Goal: Navigation & Orientation: Find specific page/section

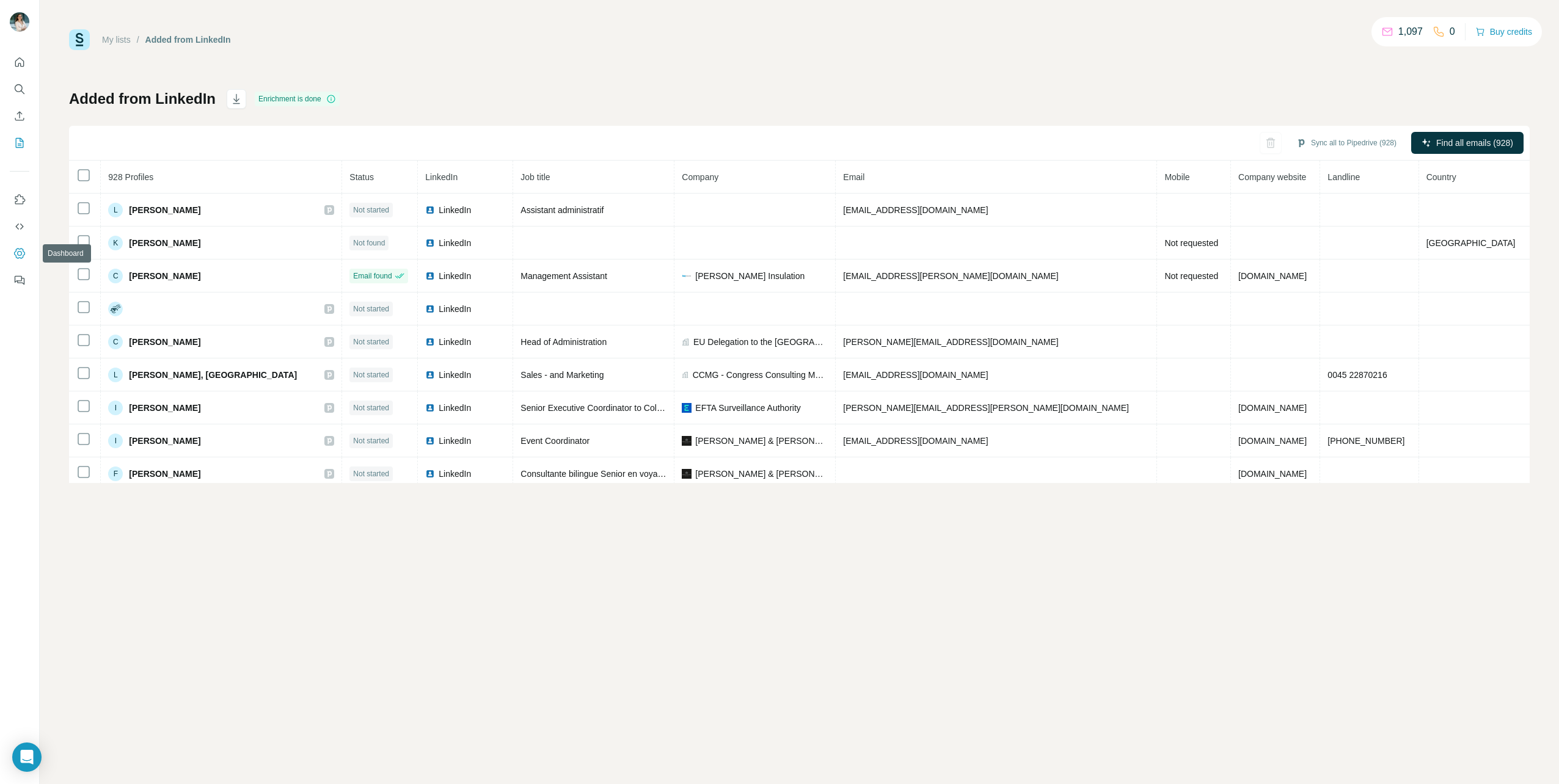
click at [17, 257] on icon "Dashboard" at bounding box center [20, 253] width 11 height 10
click at [21, 66] on icon "Quick start" at bounding box center [20, 62] width 9 height 9
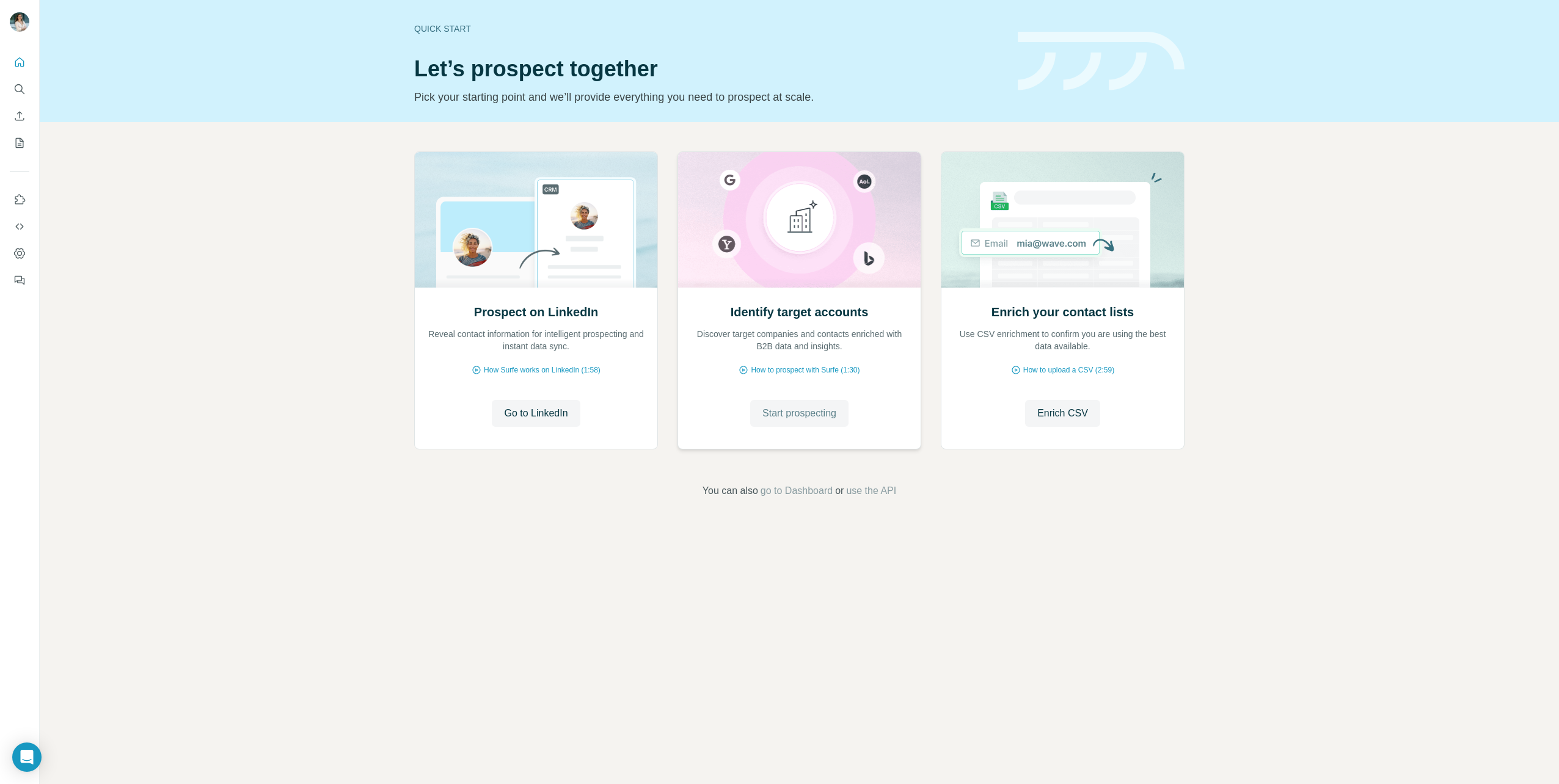
click at [797, 414] on span "Start prospecting" at bounding box center [799, 413] width 74 height 15
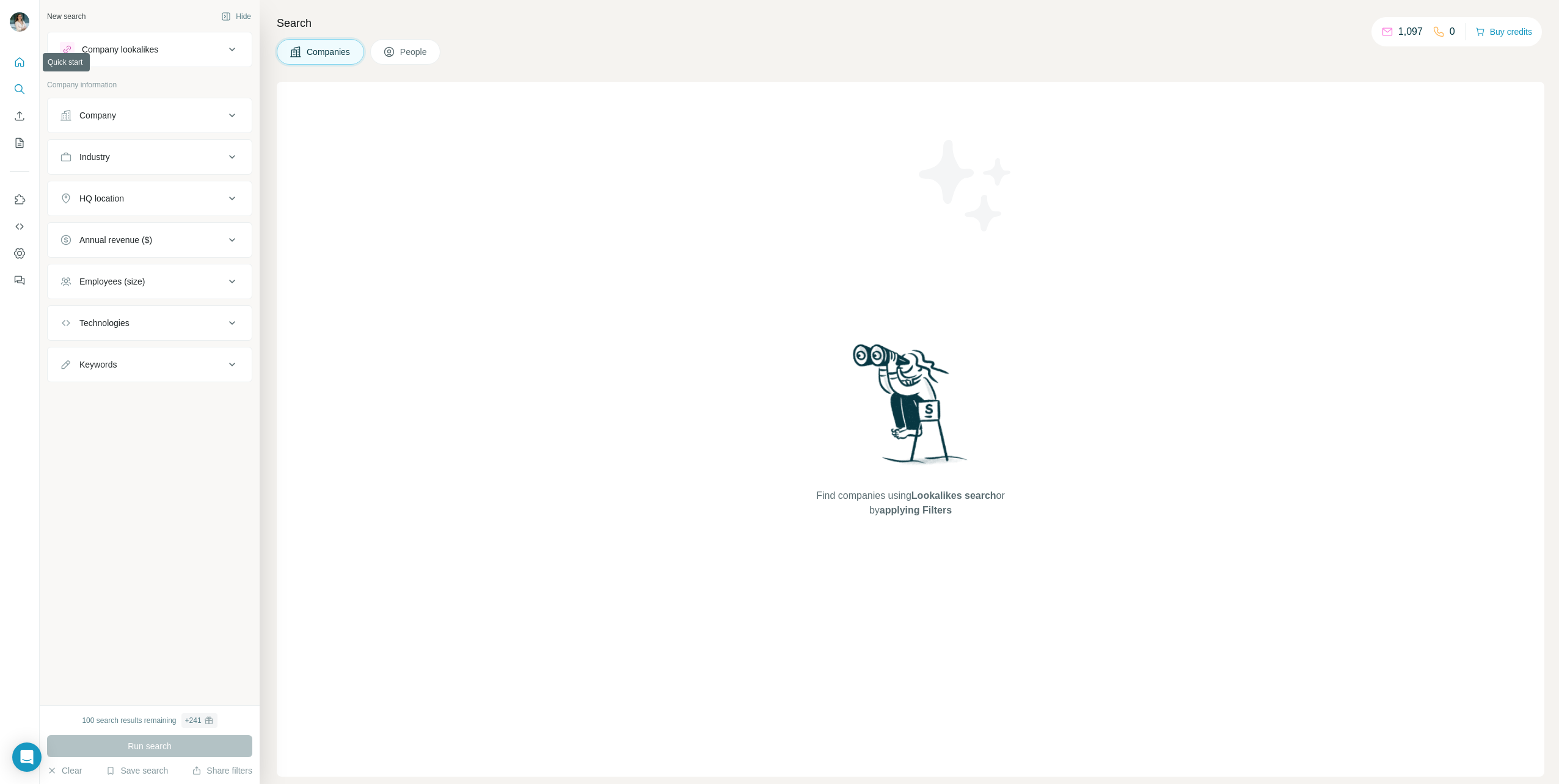
click at [10, 60] on button "Quick start" at bounding box center [20, 62] width 20 height 22
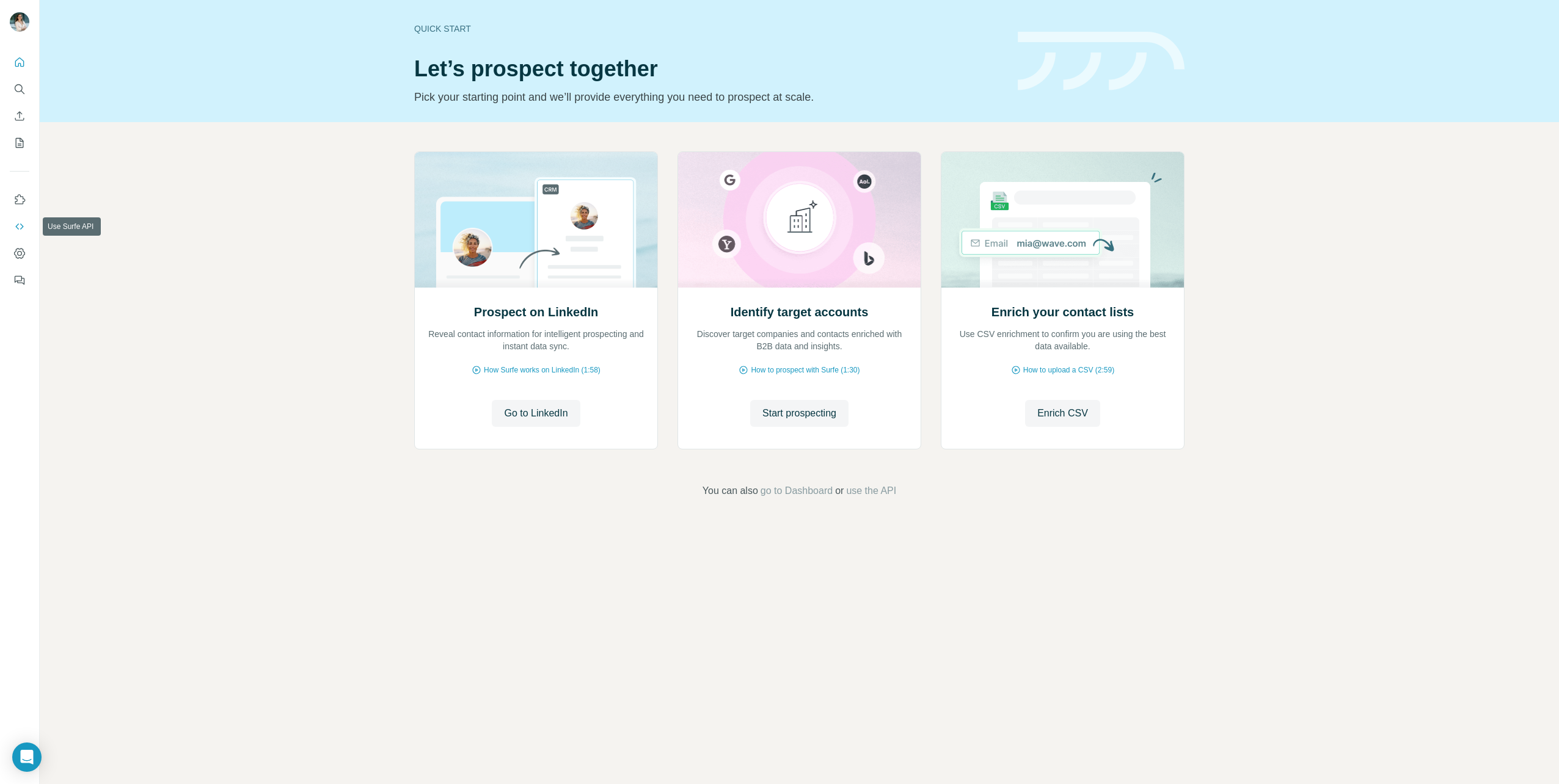
click at [15, 226] on icon "Use Surfe API" at bounding box center [20, 227] width 12 height 12
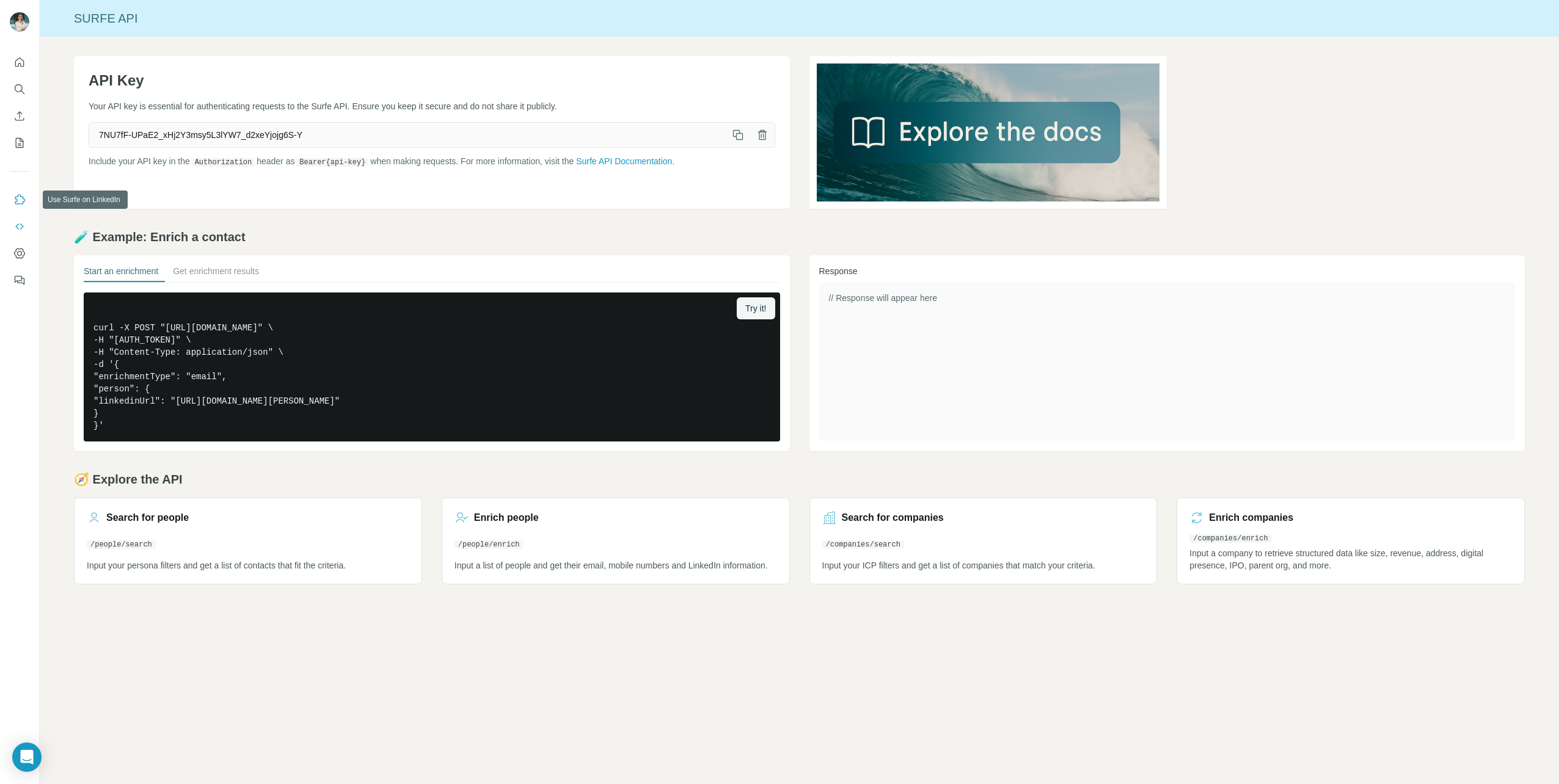
click at [18, 200] on icon "Use Surfe on LinkedIn" at bounding box center [20, 200] width 12 height 12
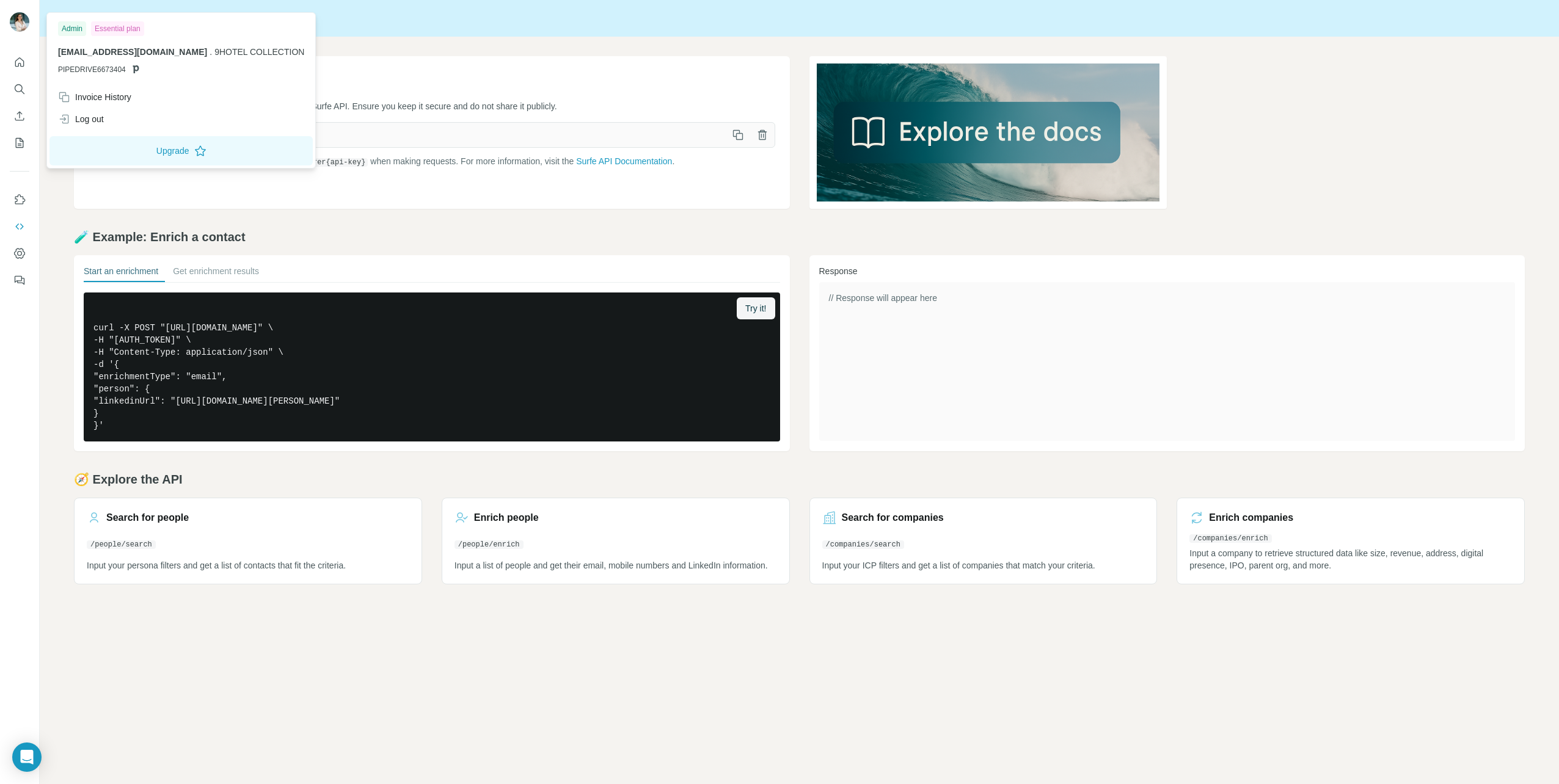
click at [15, 21] on img at bounding box center [20, 22] width 20 height 20
click at [20, 226] on icon "Use Surfe API" at bounding box center [20, 227] width 12 height 12
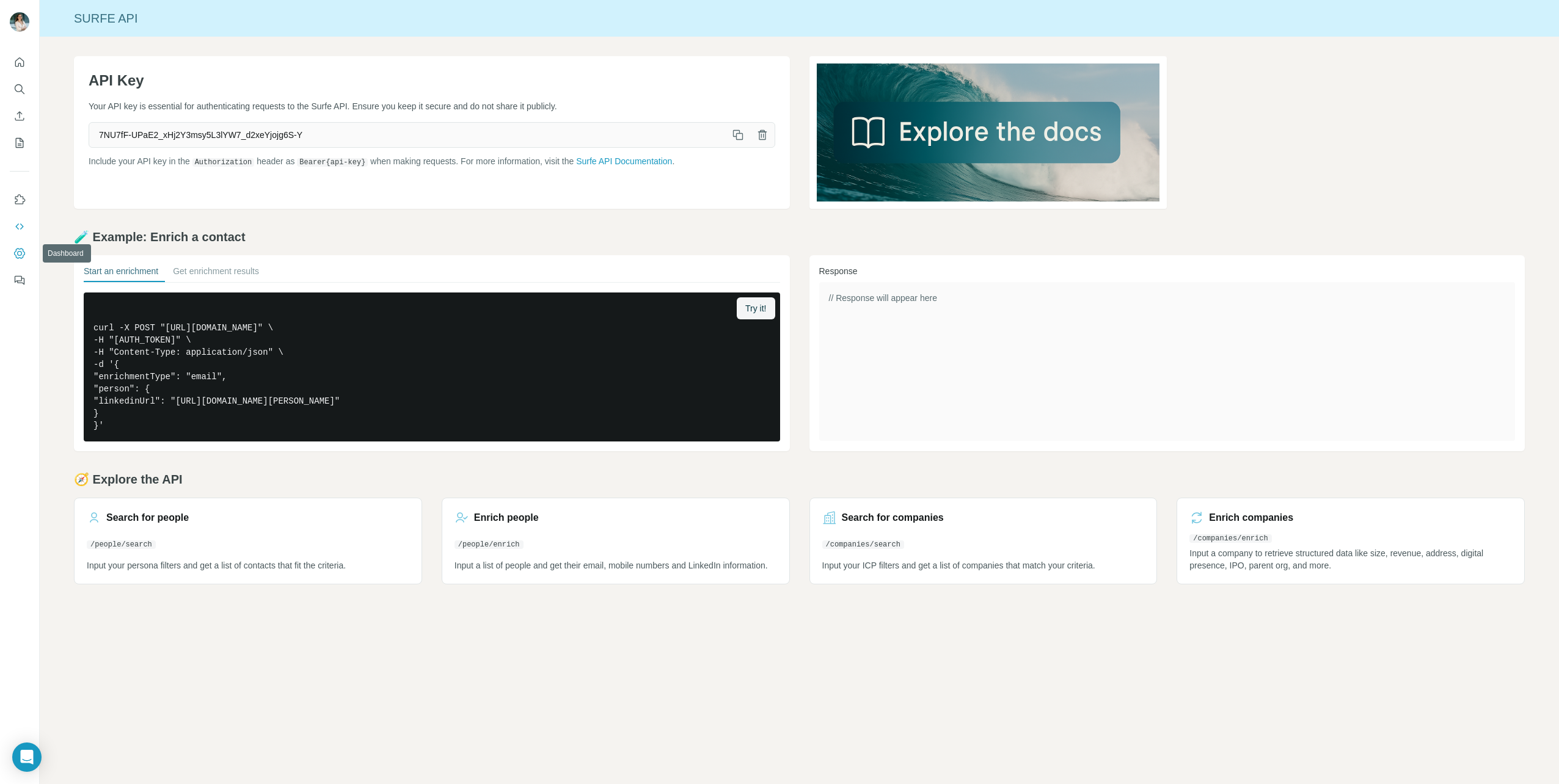
click at [19, 253] on icon "Dashboard" at bounding box center [20, 254] width 12 height 12
